Goal: Transaction & Acquisition: Subscribe to service/newsletter

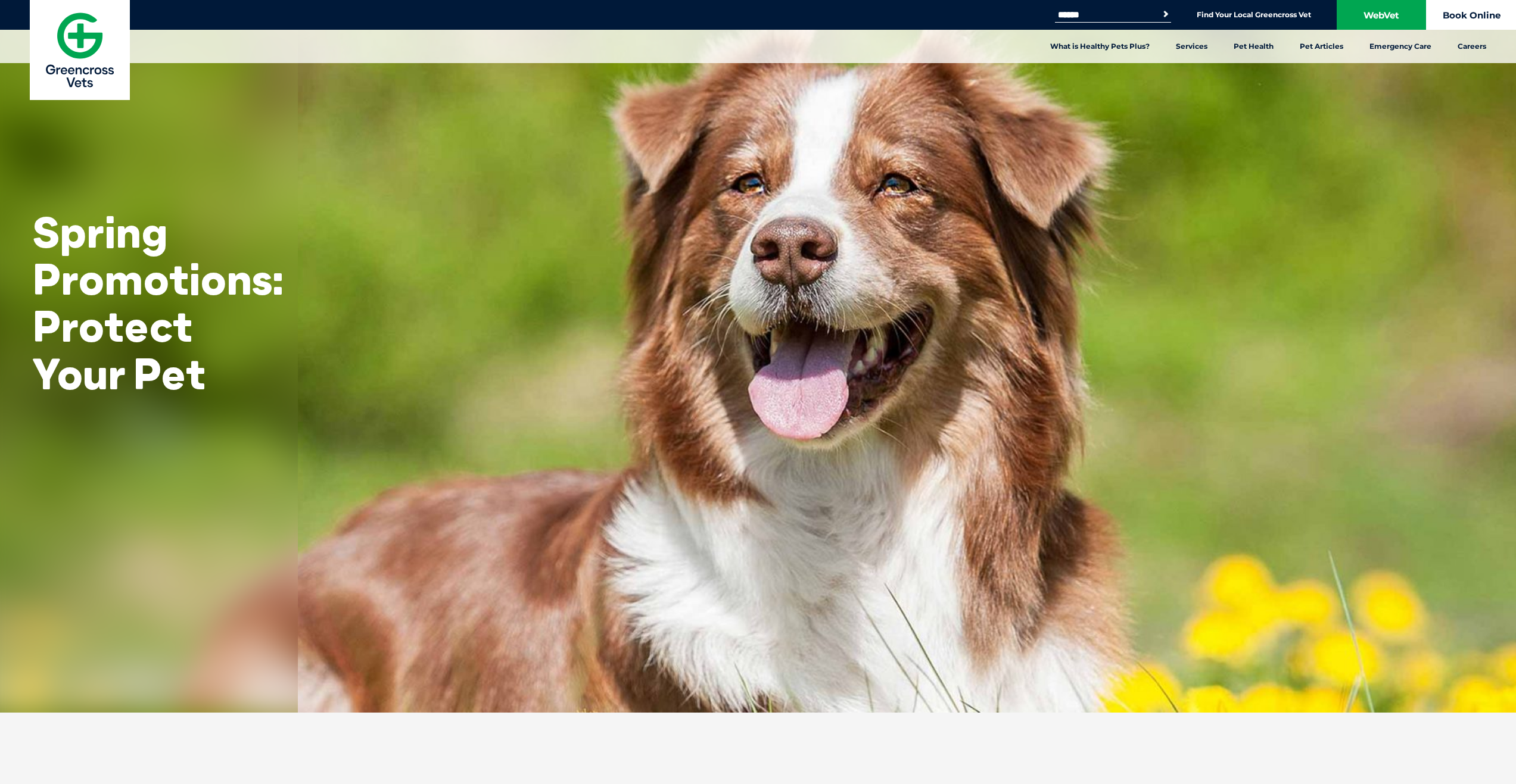
click at [1469, 28] on link "Book Online" at bounding box center [1471, 15] width 90 height 30
click at [78, 37] on img at bounding box center [79, 50] width 100 height 100
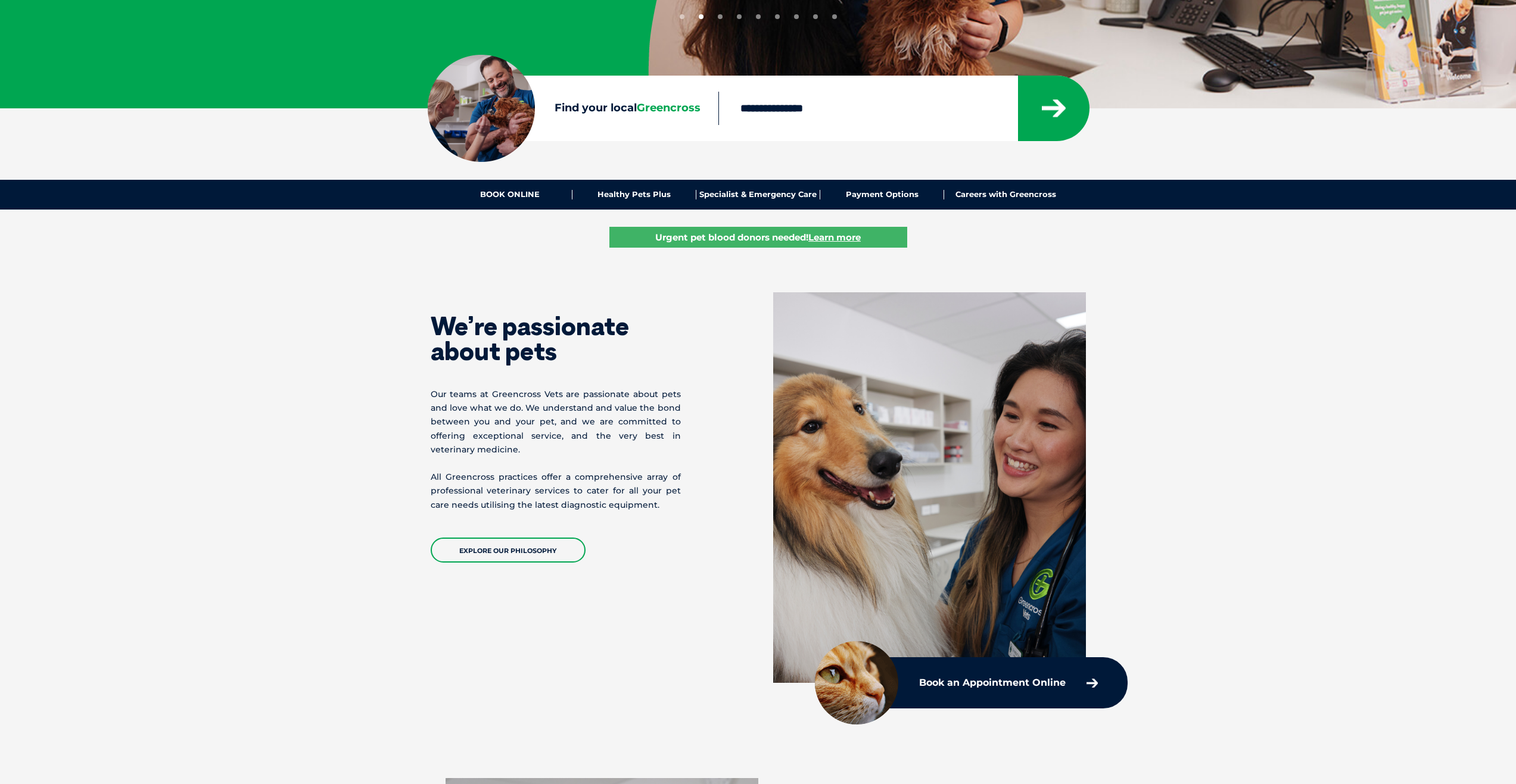
scroll to position [238, 0]
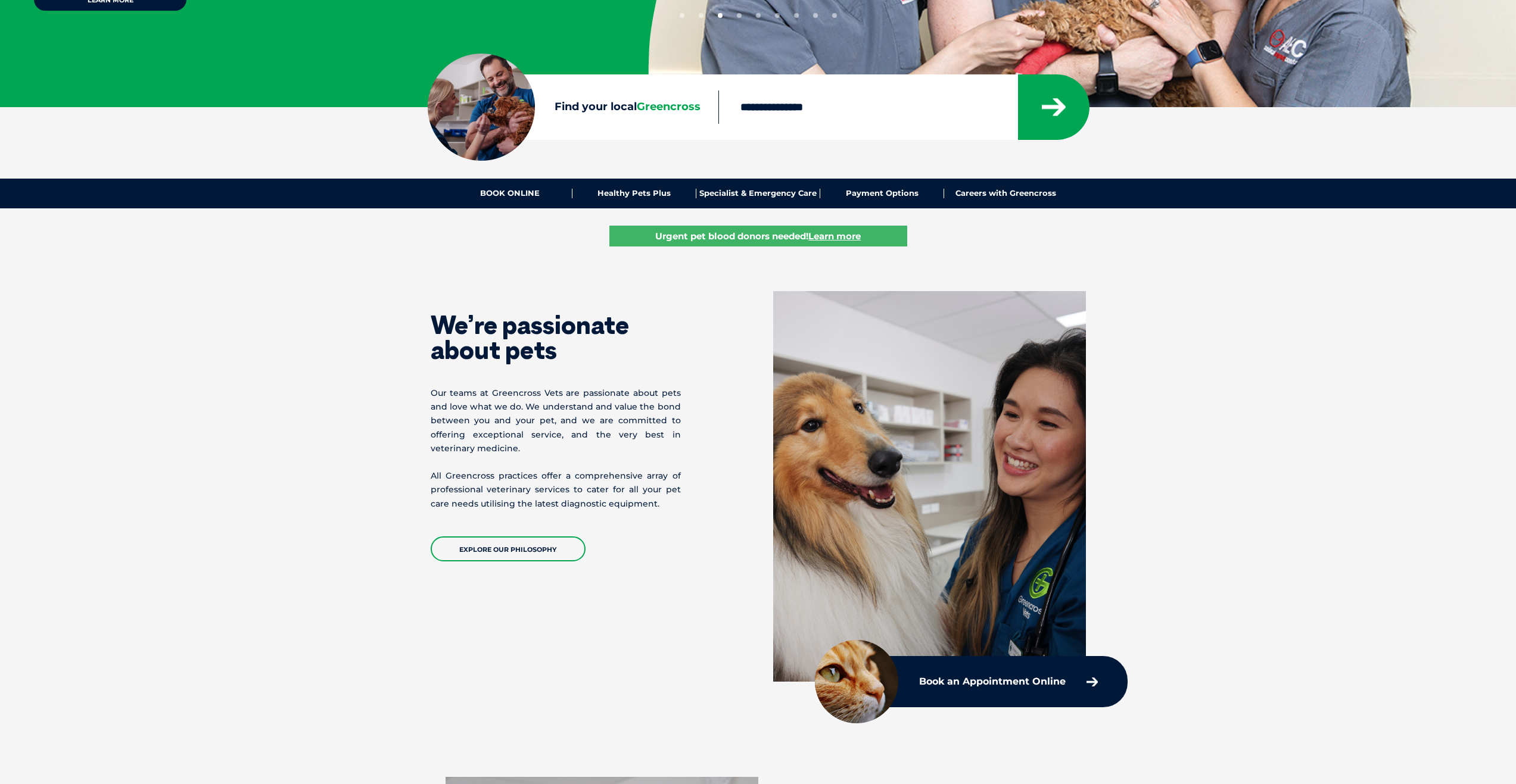
click at [822, 236] on u "Learn more" at bounding box center [835, 236] width 52 height 11
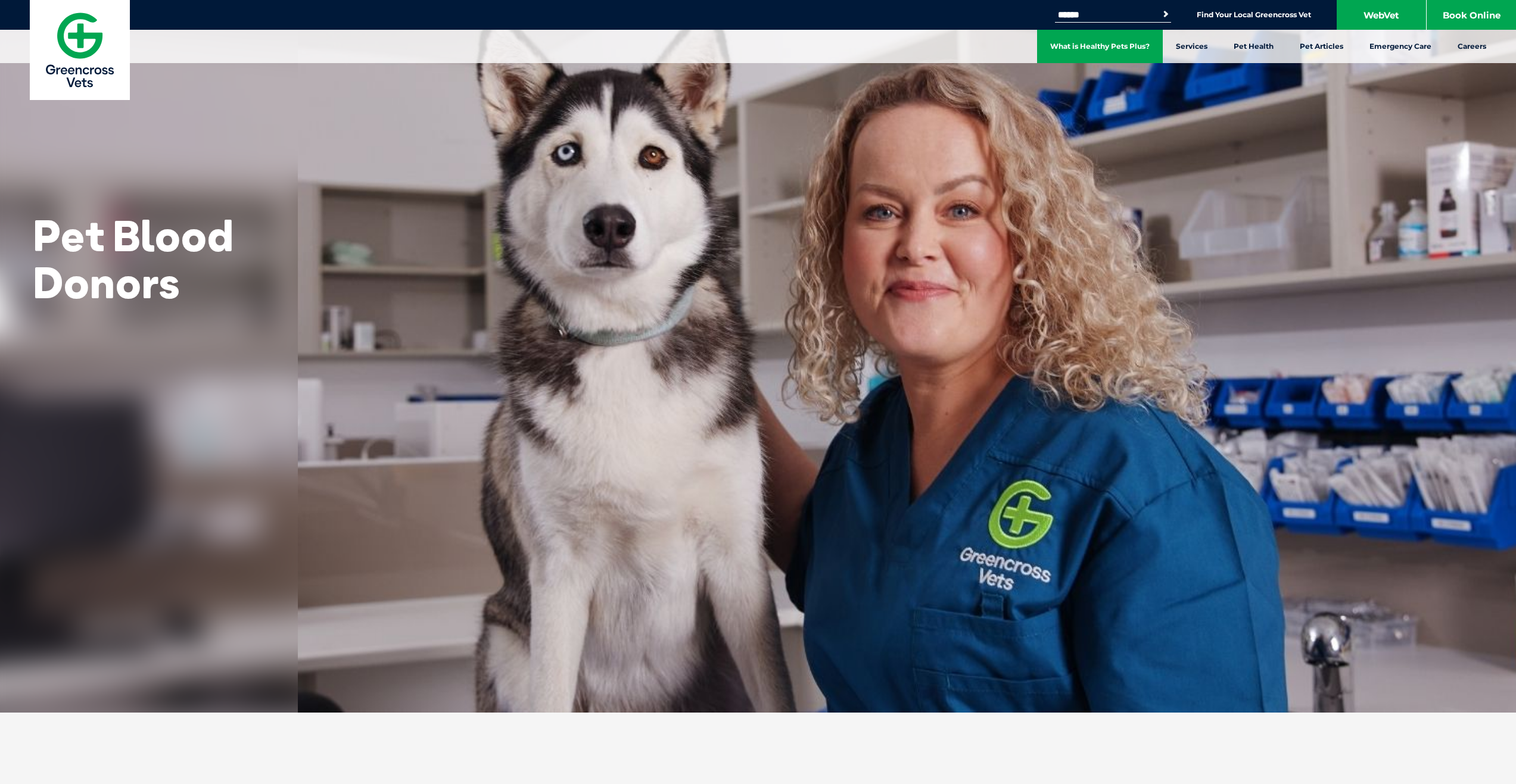
click at [1127, 40] on link "What is Healthy Pets Plus?" at bounding box center [1100, 46] width 125 height 33
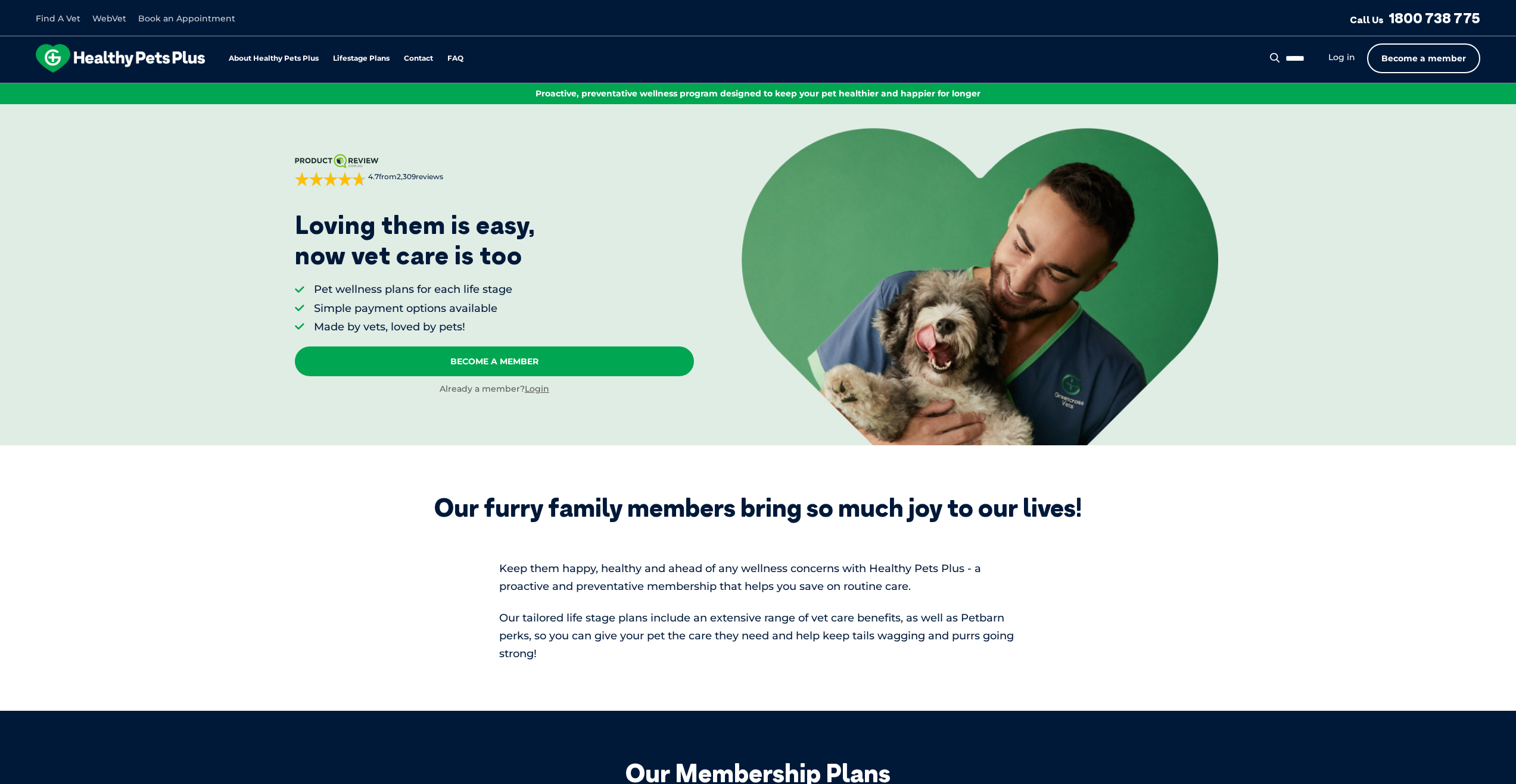
click at [1398, 59] on link "Become a member" at bounding box center [1424, 58] width 113 height 30
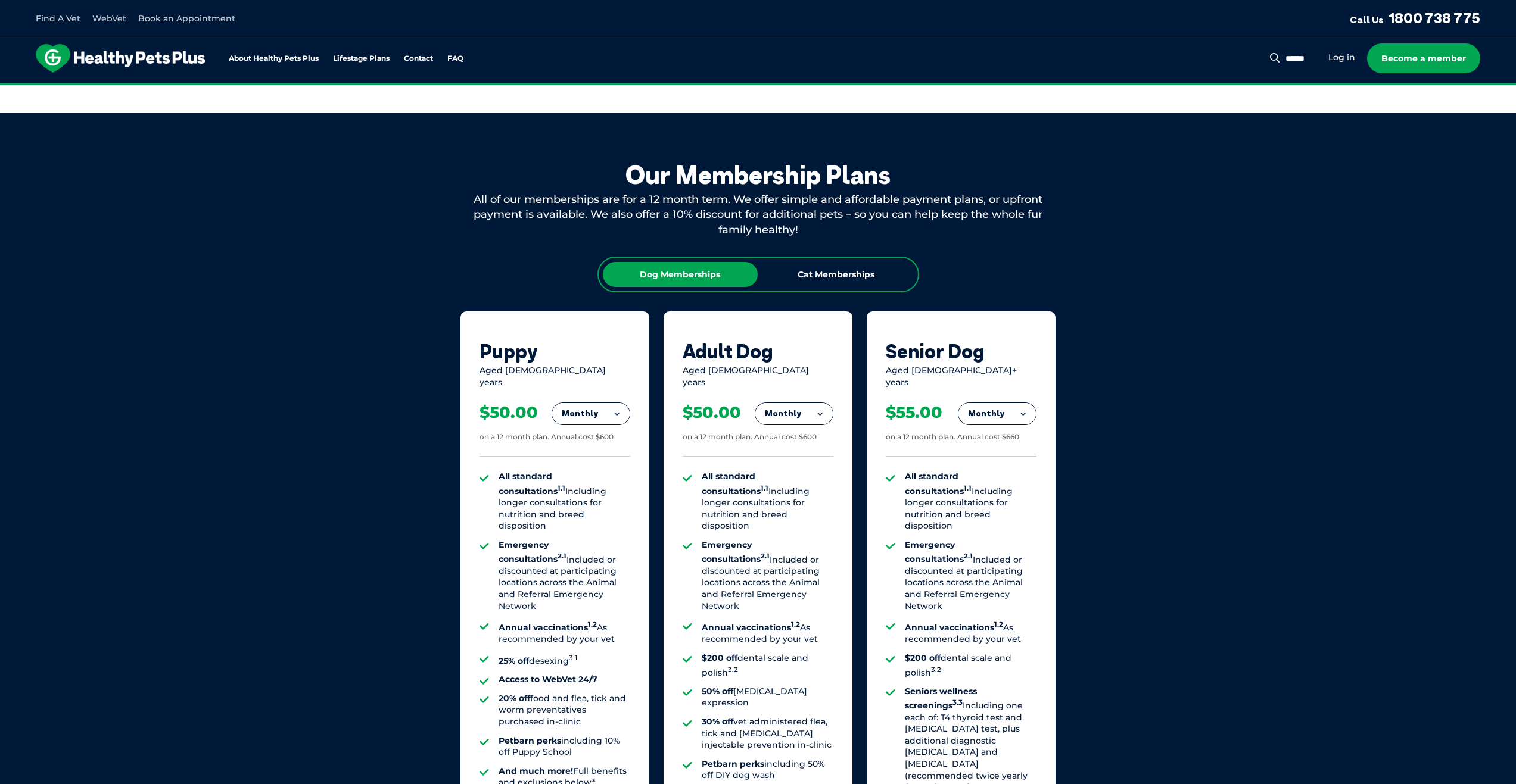
scroll to position [664, 0]
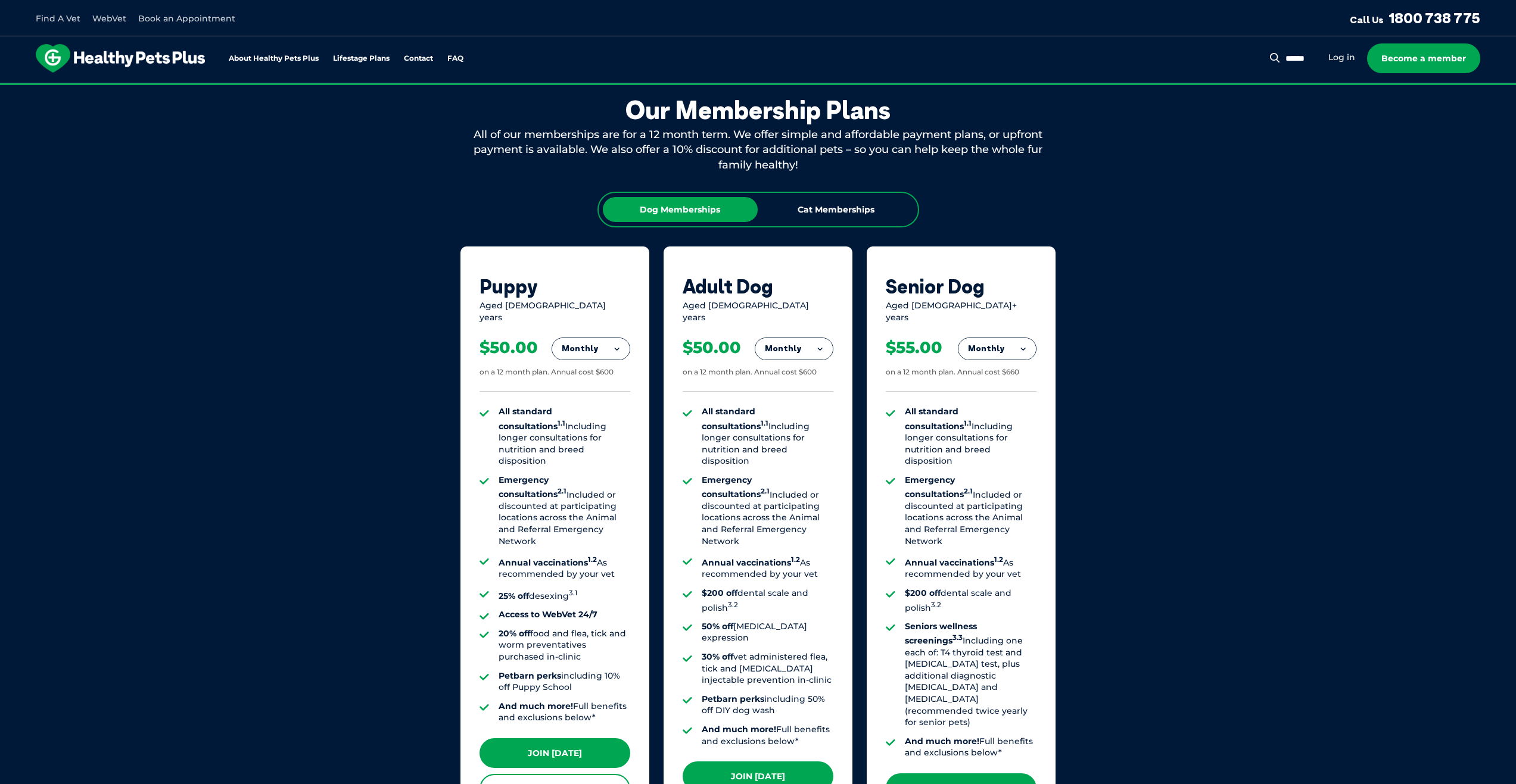
click at [1367, 58] on li "Become a member" at bounding box center [1424, 58] width 113 height 30
click at [1349, 57] on link "Log in" at bounding box center [1342, 57] width 27 height 11
click at [868, 216] on div "Cat Memberships" at bounding box center [836, 209] width 155 height 25
